Goal: Task Accomplishment & Management: Use online tool/utility

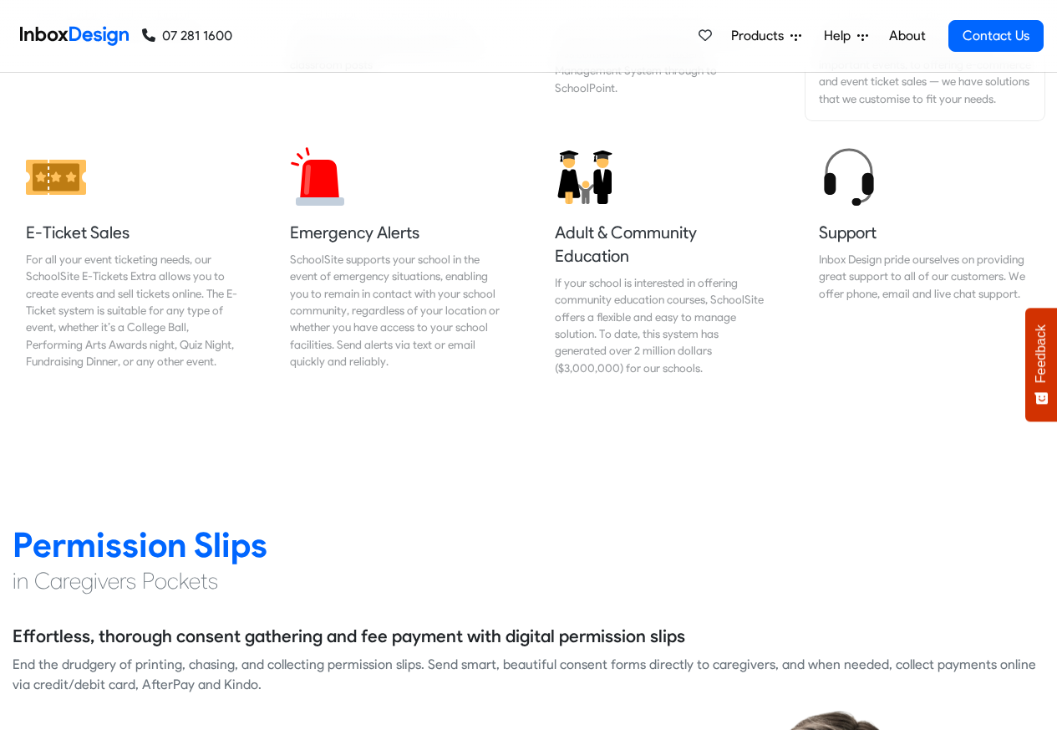
scroll to position [1906, 0]
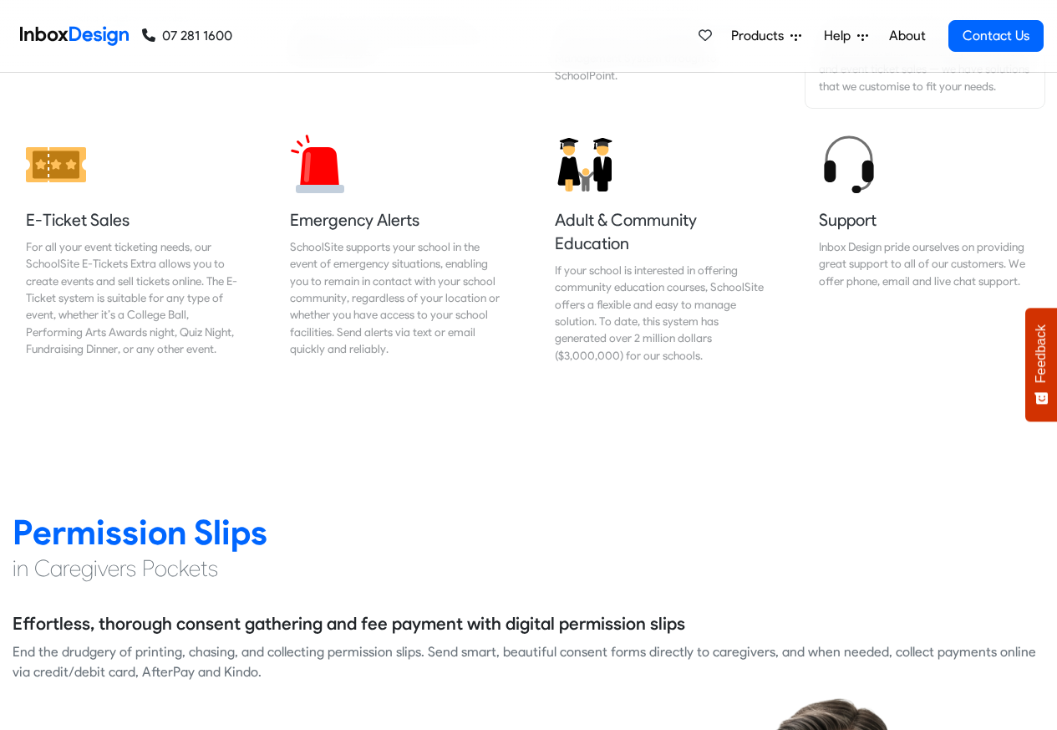
checkbox input "true"
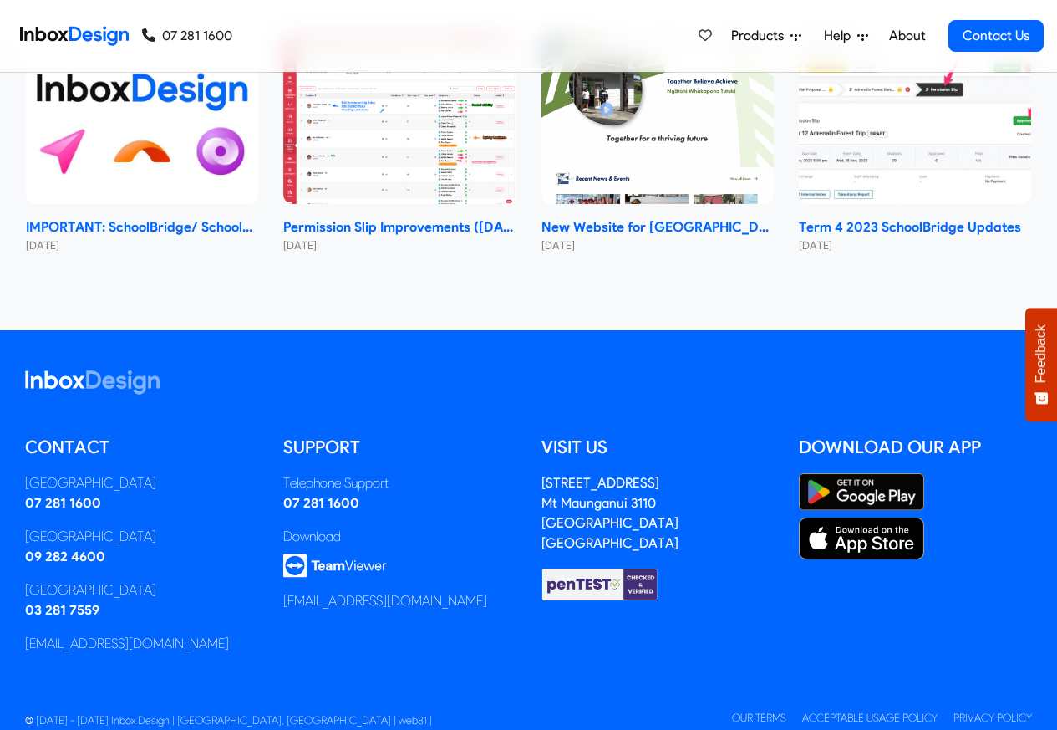
checkbox input "true"
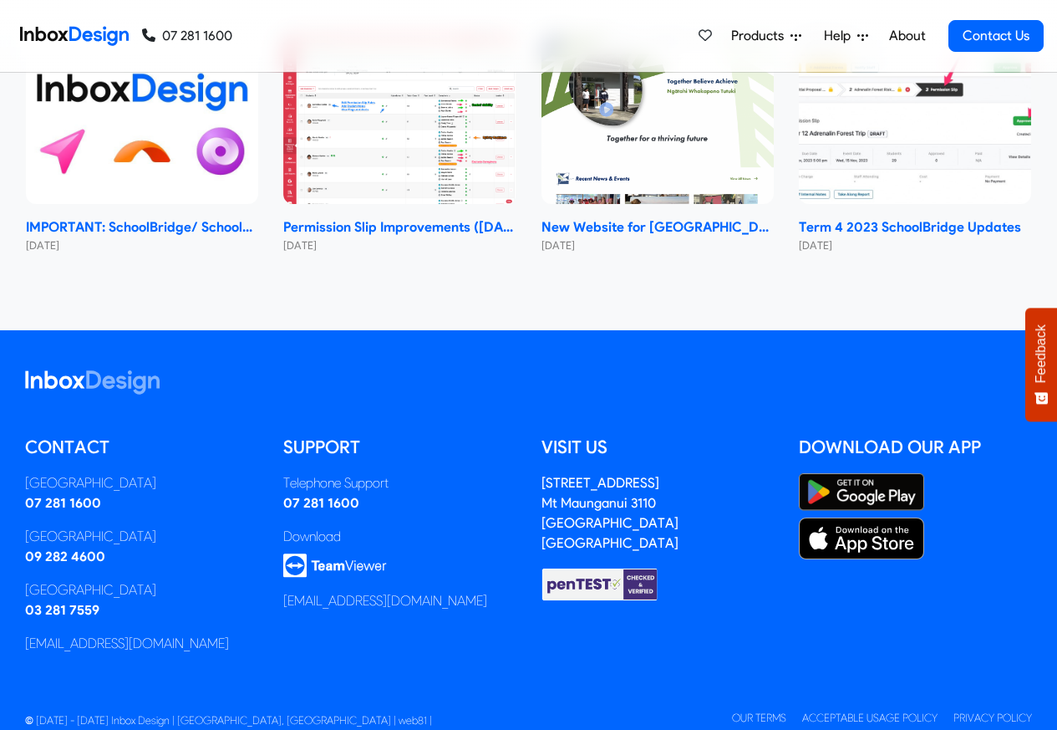
checkbox input "true"
